Goal: Task Accomplishment & Management: Manage account settings

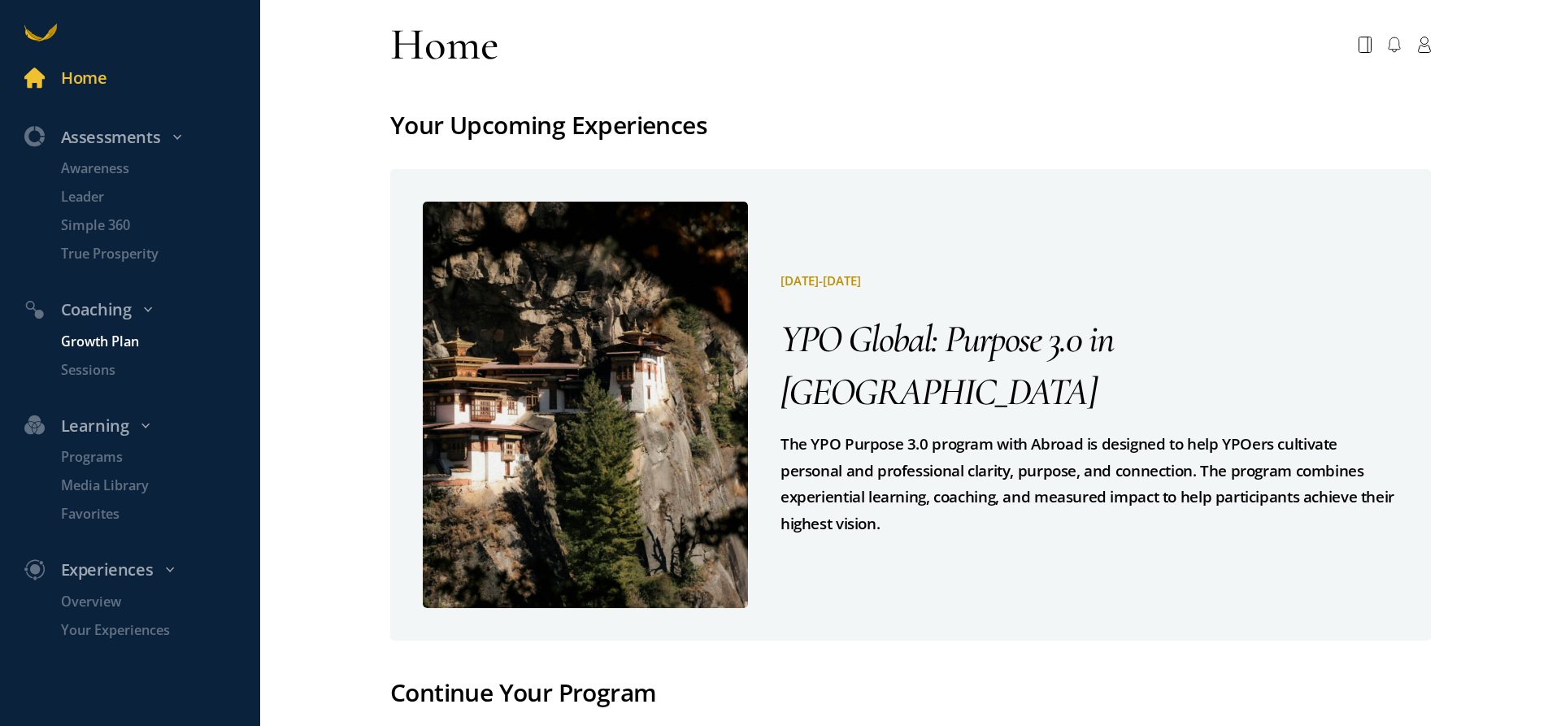
click at [93, 337] on p "Growth Plan" at bounding box center [158, 342] width 195 height 20
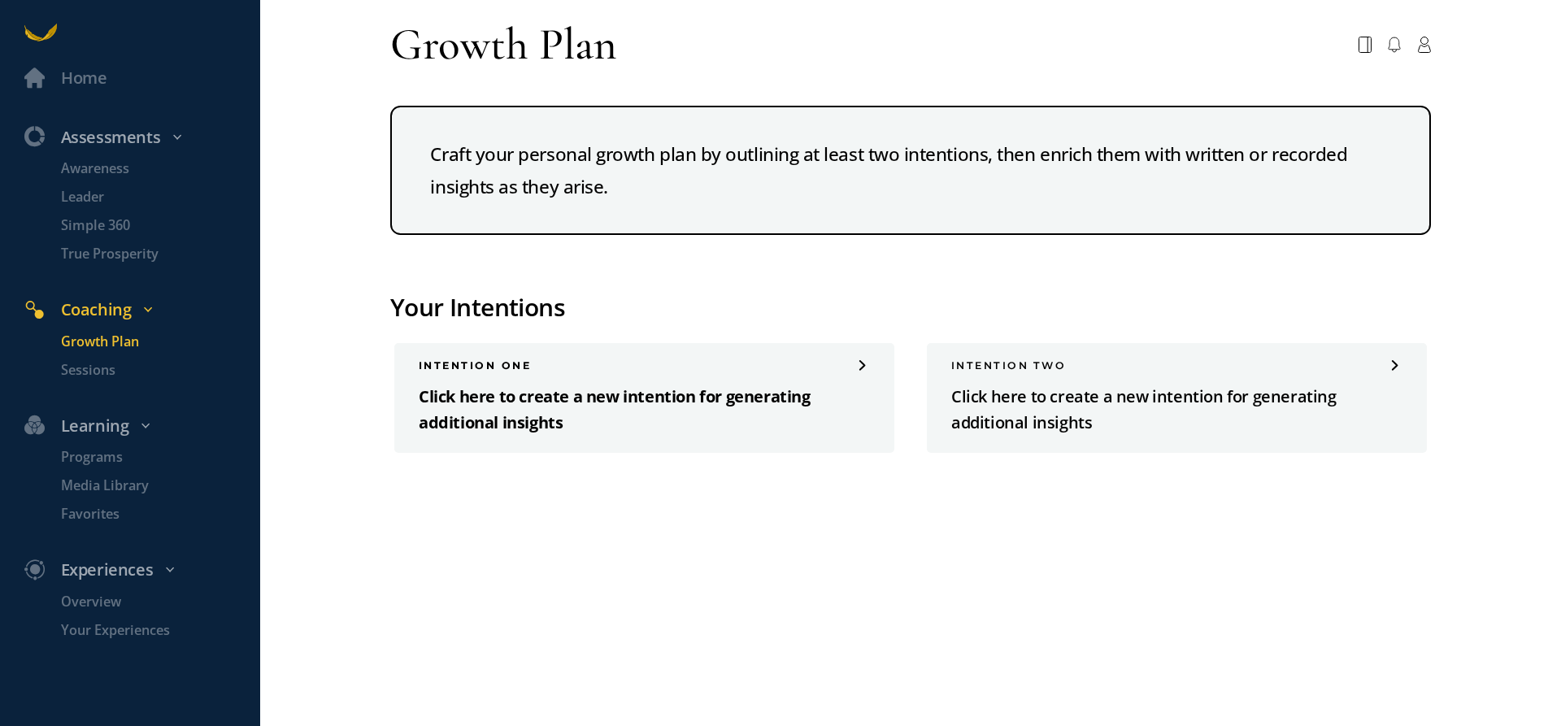
click at [858, 372] on div "INTENTION one Click here to create a new intention for generating additional in…" at bounding box center [644, 398] width 500 height 110
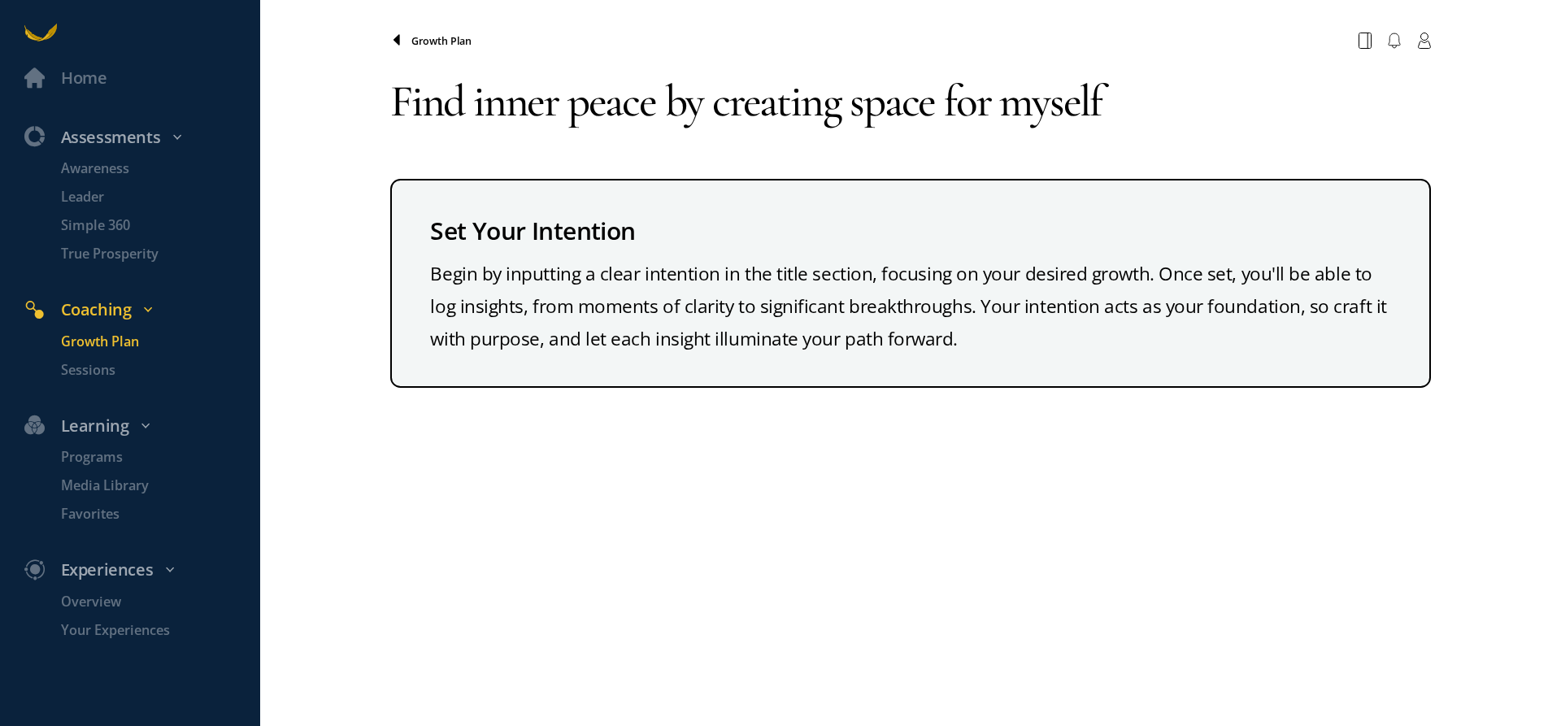
type textarea "Find inner peace by creating space for myself"
click at [400, 41] on icon at bounding box center [396, 40] width 13 height 13
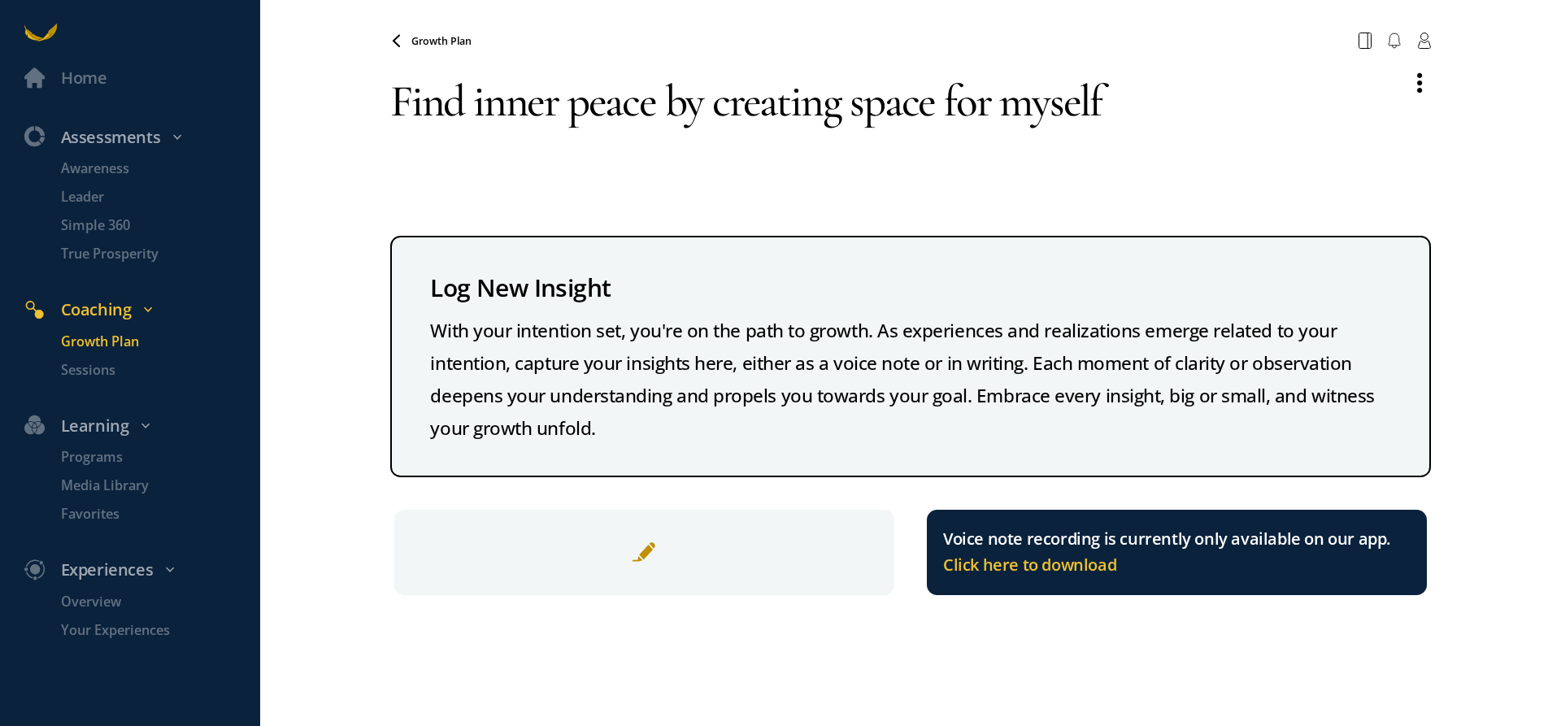
click at [112, 339] on p "Growth Plan" at bounding box center [158, 342] width 195 height 20
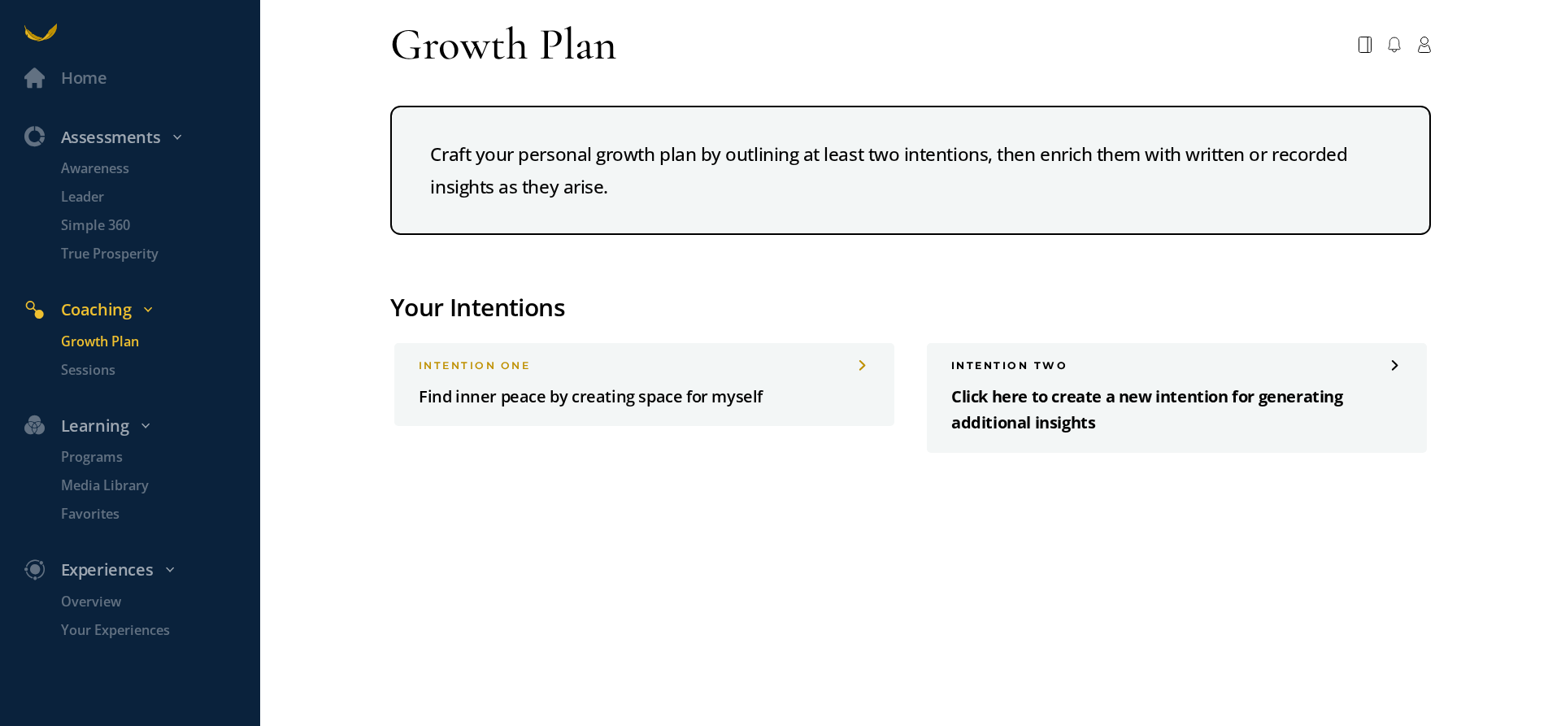
click at [1394, 363] on span at bounding box center [1395, 365] width 13 height 11
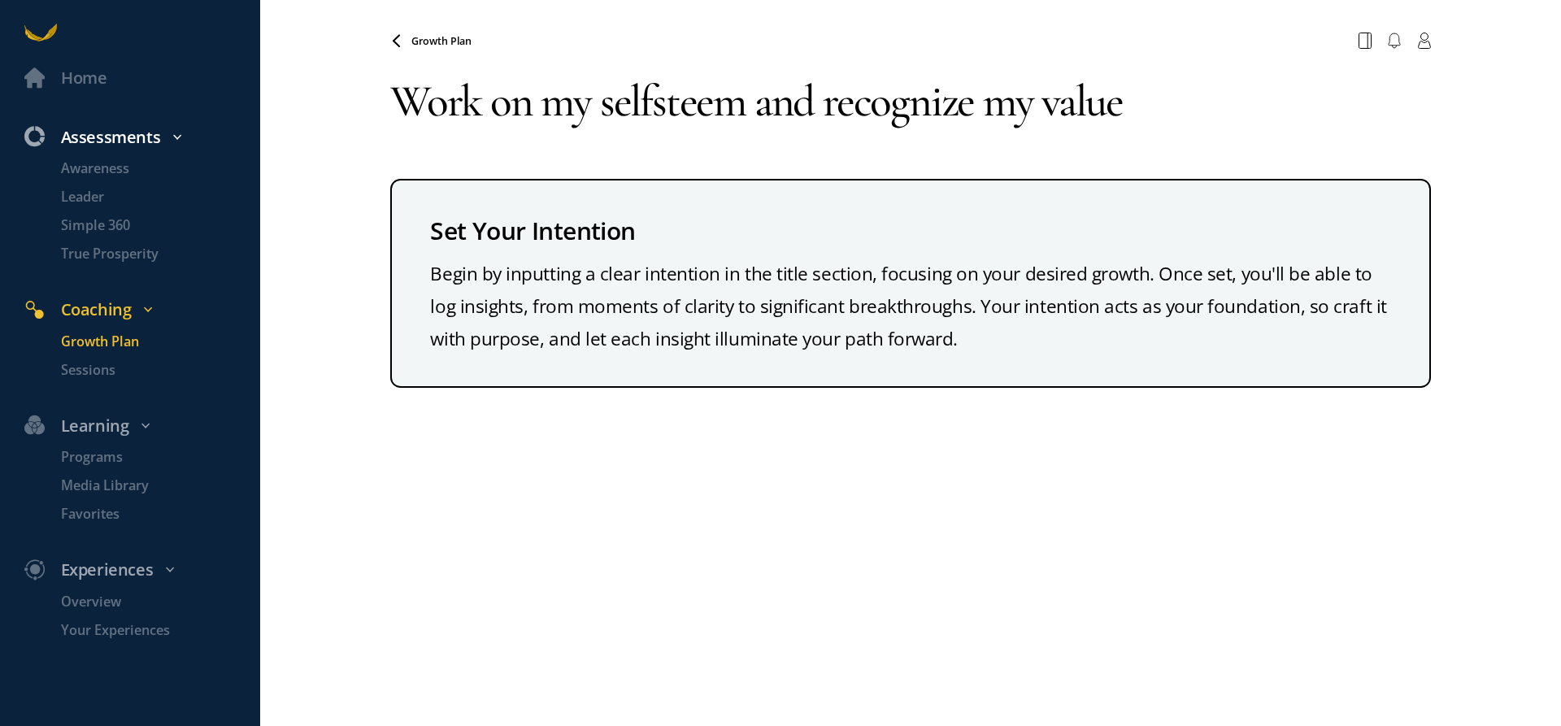
type textarea "Work on my selfsteem and recognize my value"
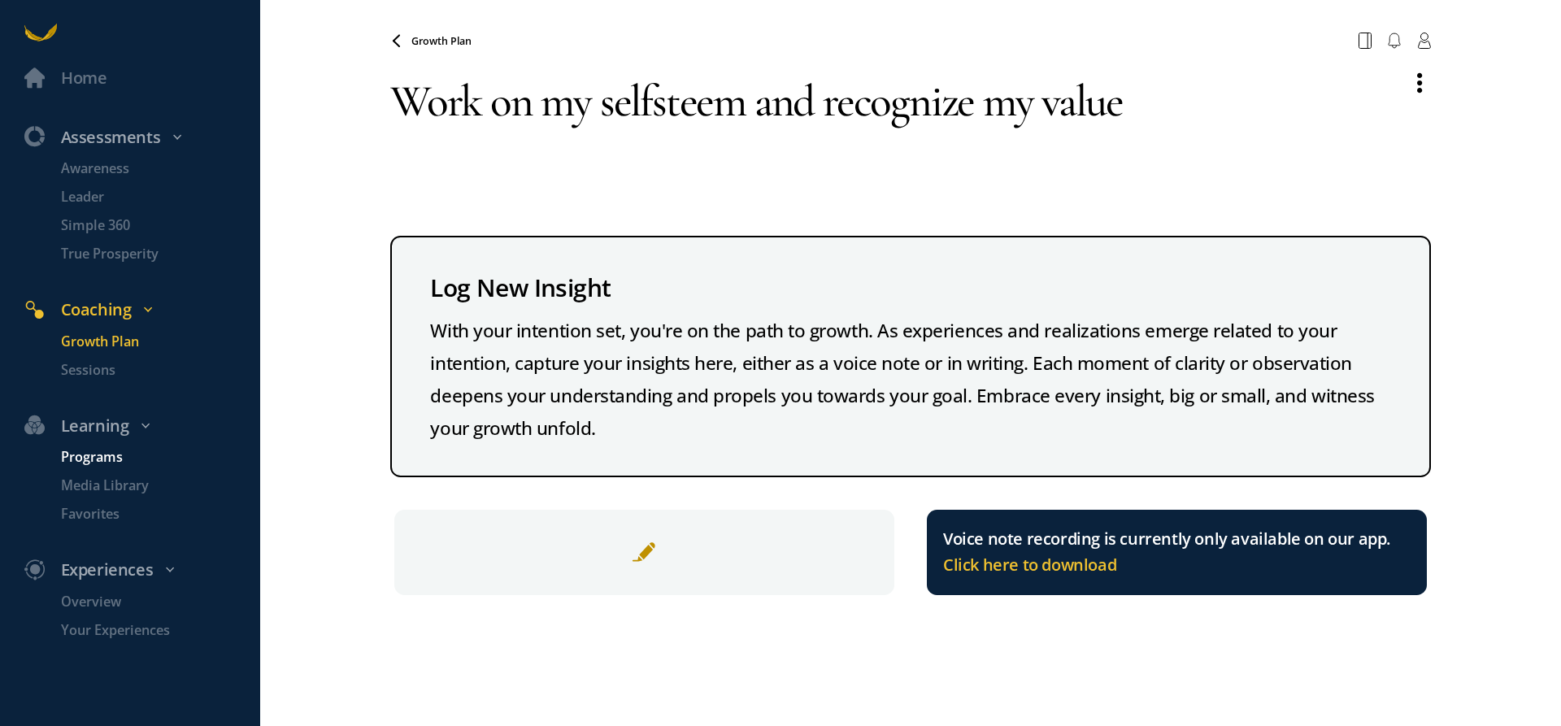
click at [107, 460] on p "Programs" at bounding box center [158, 457] width 195 height 20
